Goal: Task Accomplishment & Management: Manage account settings

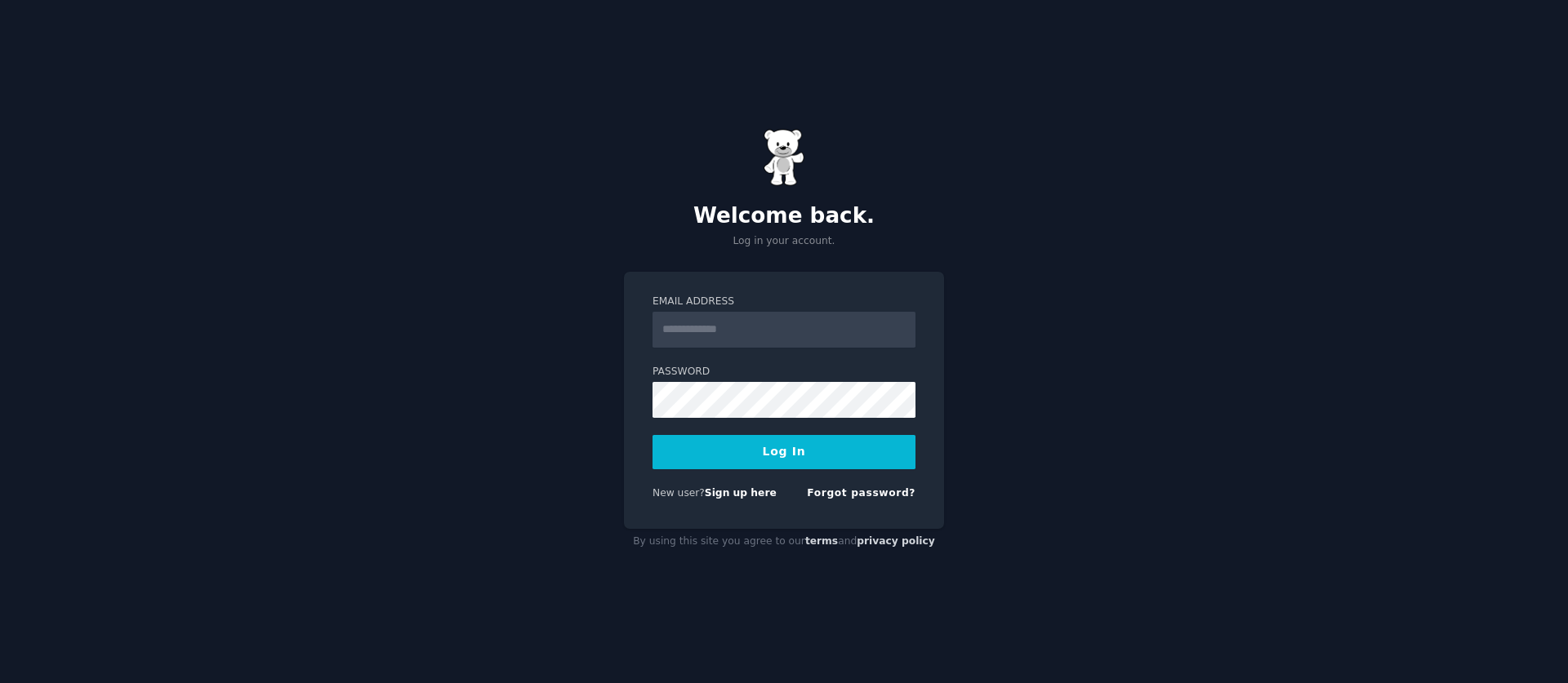
click at [816, 338] on input "Email Address" at bounding box center [784, 330] width 263 height 36
click at [810, 335] on input "Email Address" at bounding box center [784, 330] width 263 height 36
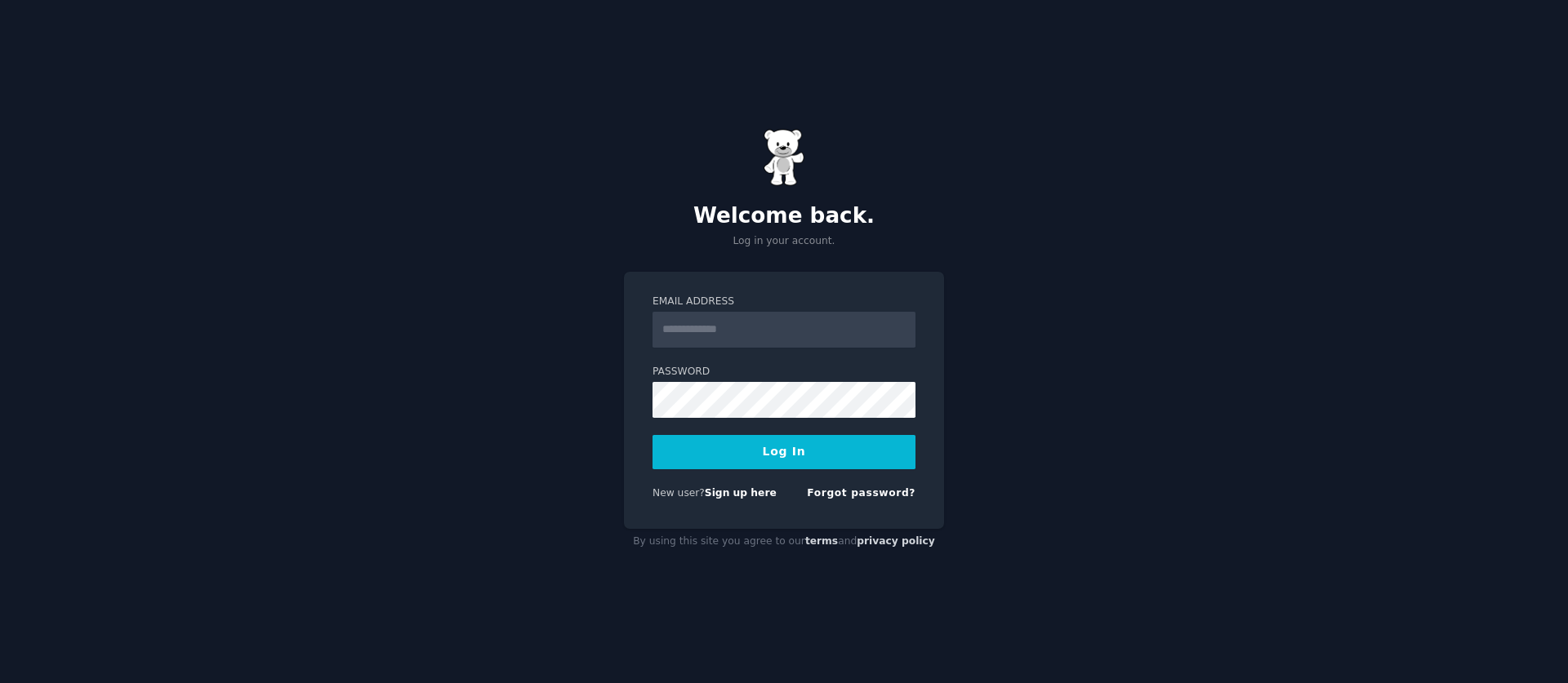
click at [810, 335] on input "Email Address" at bounding box center [784, 330] width 263 height 36
click at [777, 329] on input "Email Address" at bounding box center [784, 330] width 263 height 36
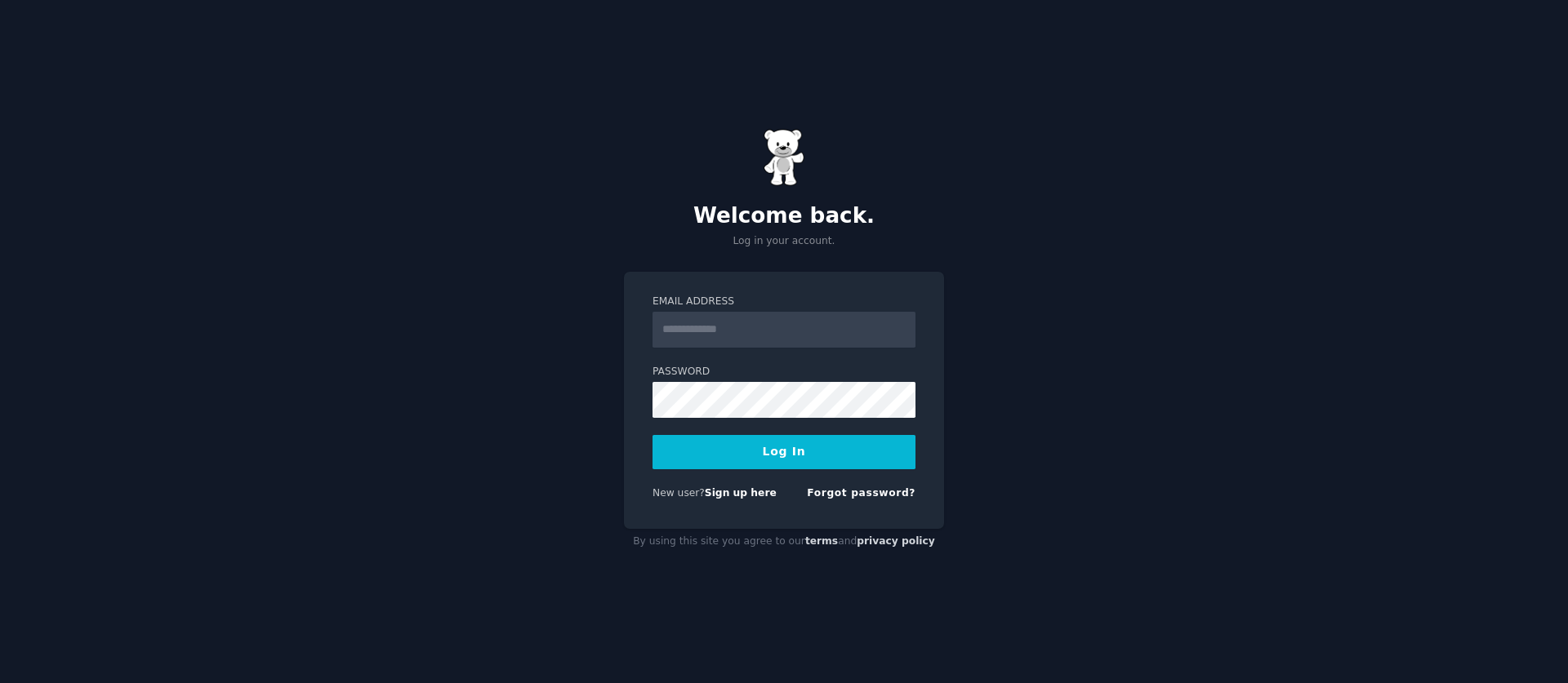
click at [777, 329] on input "Email Address" at bounding box center [784, 330] width 263 height 36
click at [1015, 265] on div "Welcome back. Log in your account. Email Address Password Log In New user? Sign…" at bounding box center [784, 342] width 1568 height 683
